Goal: Task Accomplishment & Management: Use online tool/utility

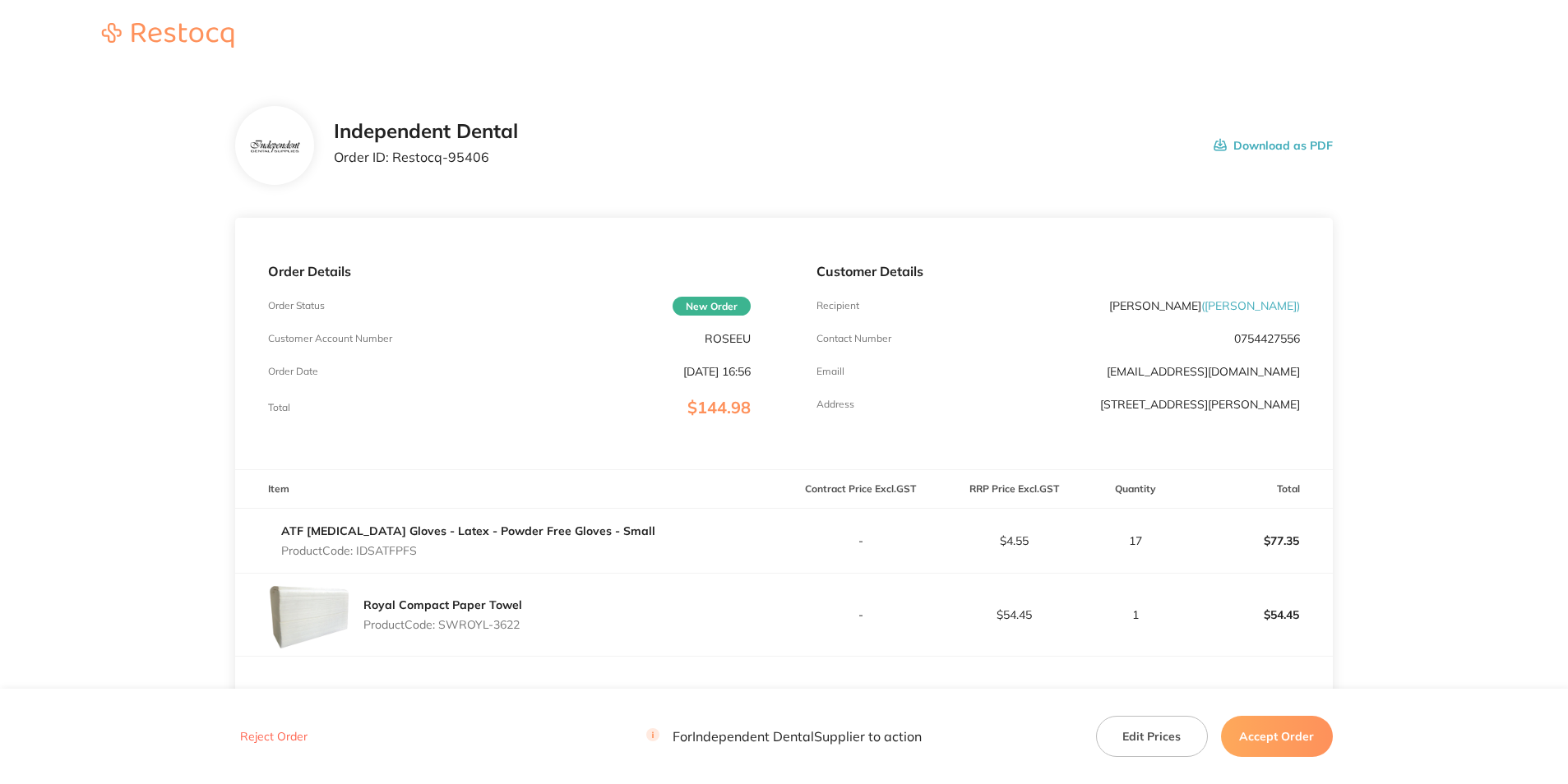
click at [1233, 142] on button "Download as PDF" at bounding box center [1273, 146] width 119 height 51
click at [1298, 728] on button "Accept Order" at bounding box center [1276, 736] width 112 height 41
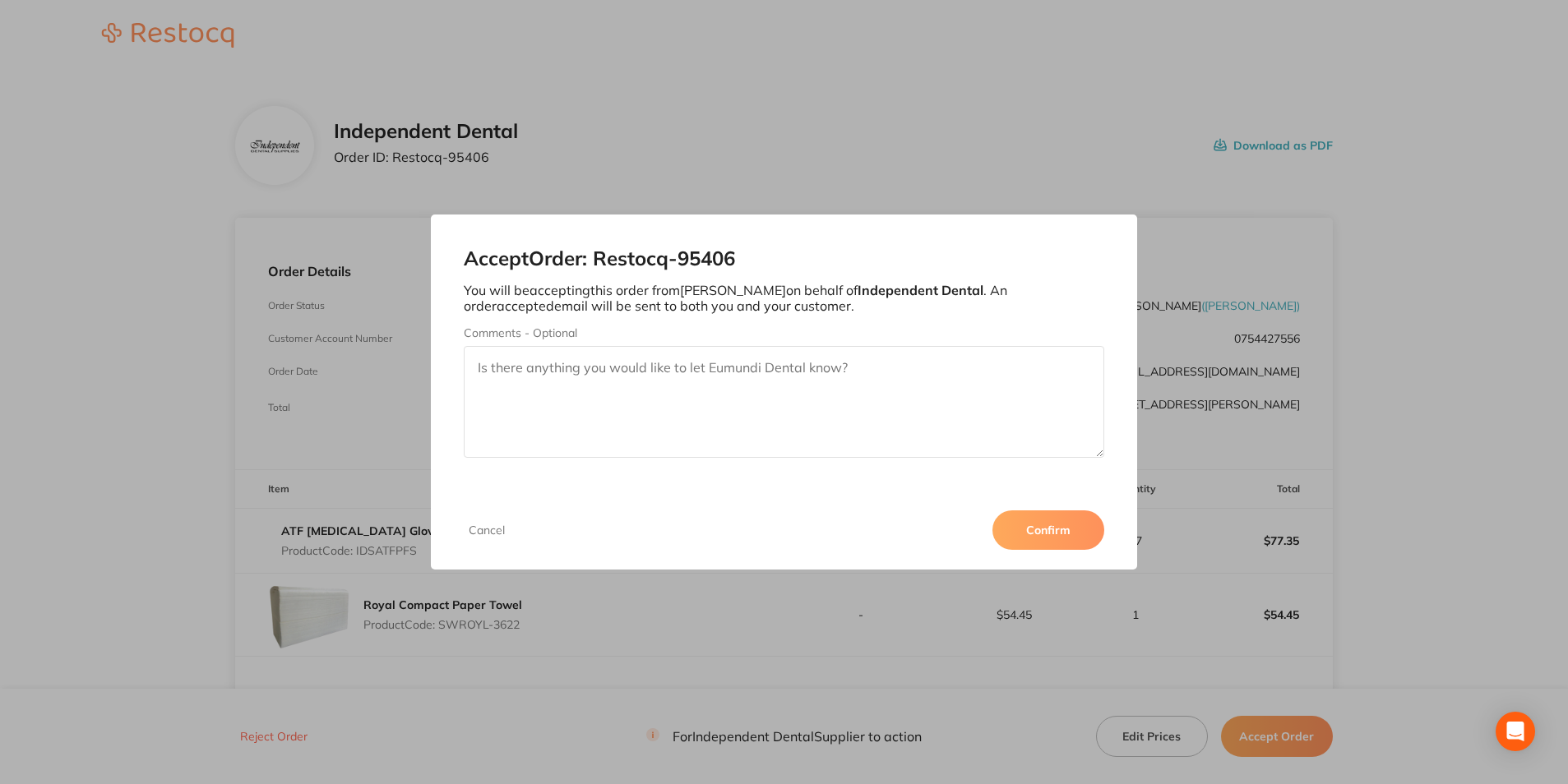
click at [1075, 521] on button "Confirm" at bounding box center [1048, 529] width 112 height 39
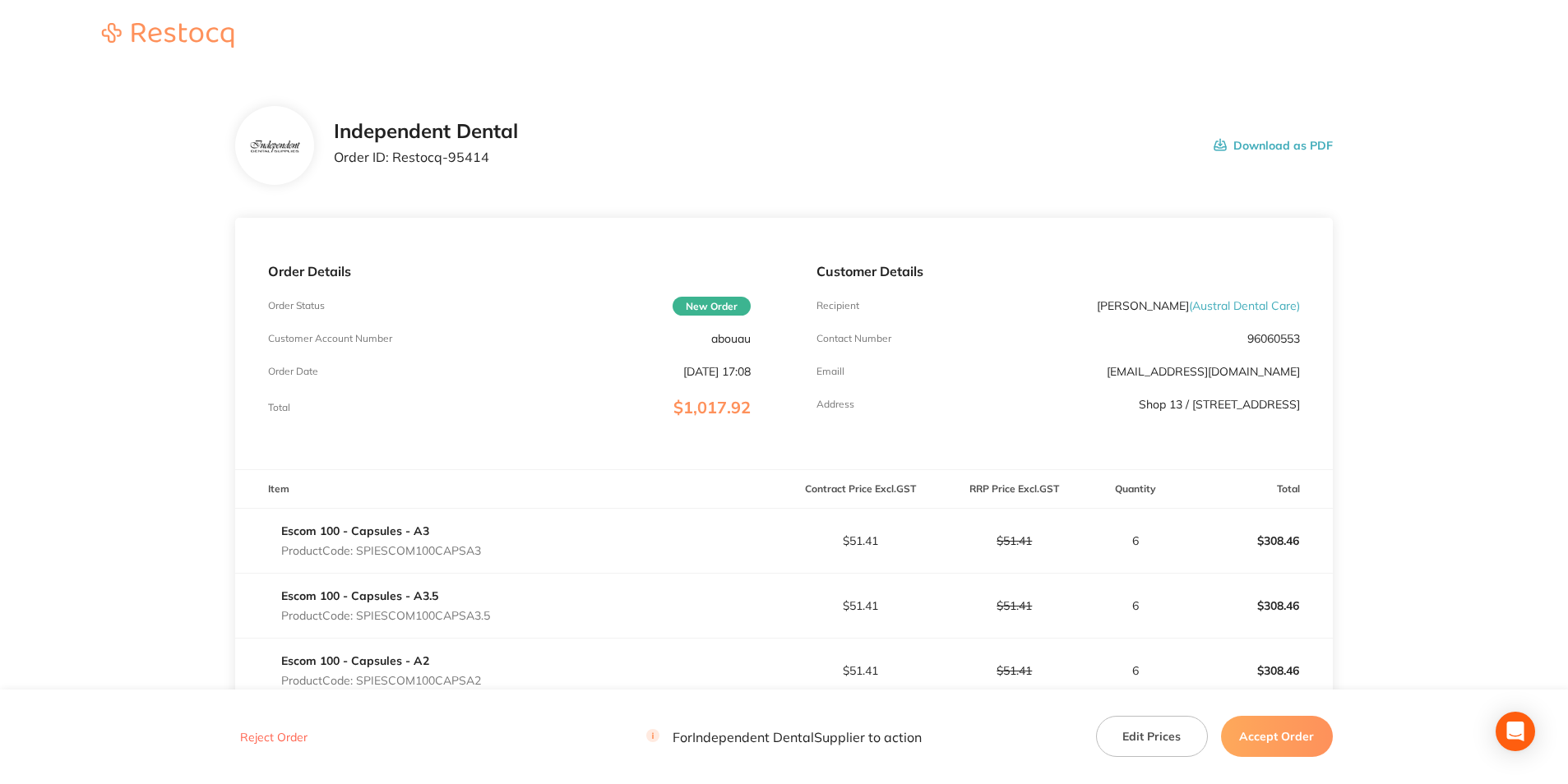
click at [1254, 139] on button "Download as PDF" at bounding box center [1273, 146] width 119 height 51
click at [1297, 743] on button "Accept Order" at bounding box center [1276, 736] width 112 height 41
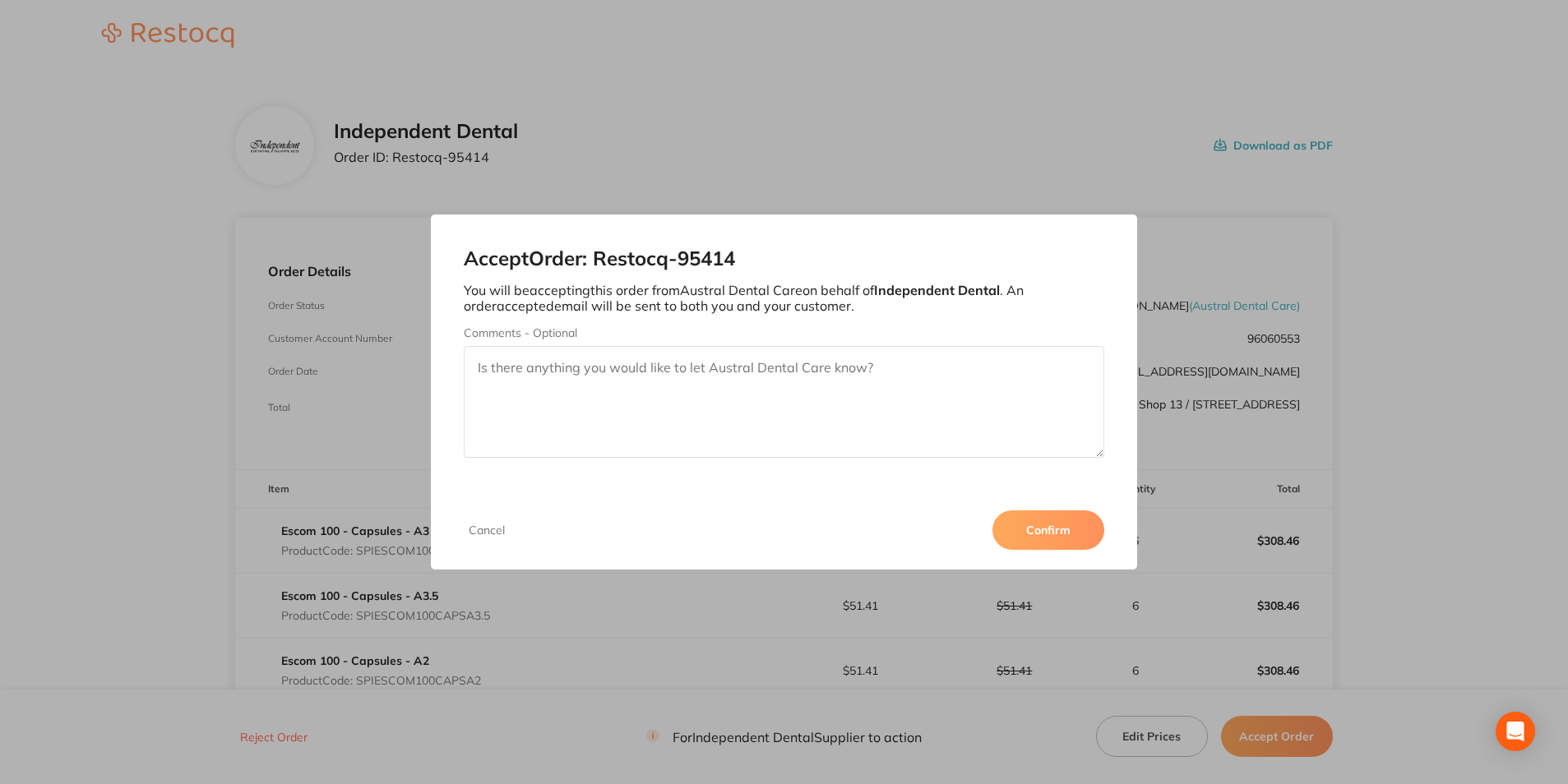
click at [1070, 528] on button "Confirm" at bounding box center [1048, 529] width 112 height 39
